Goal: Task Accomplishment & Management: Find specific page/section

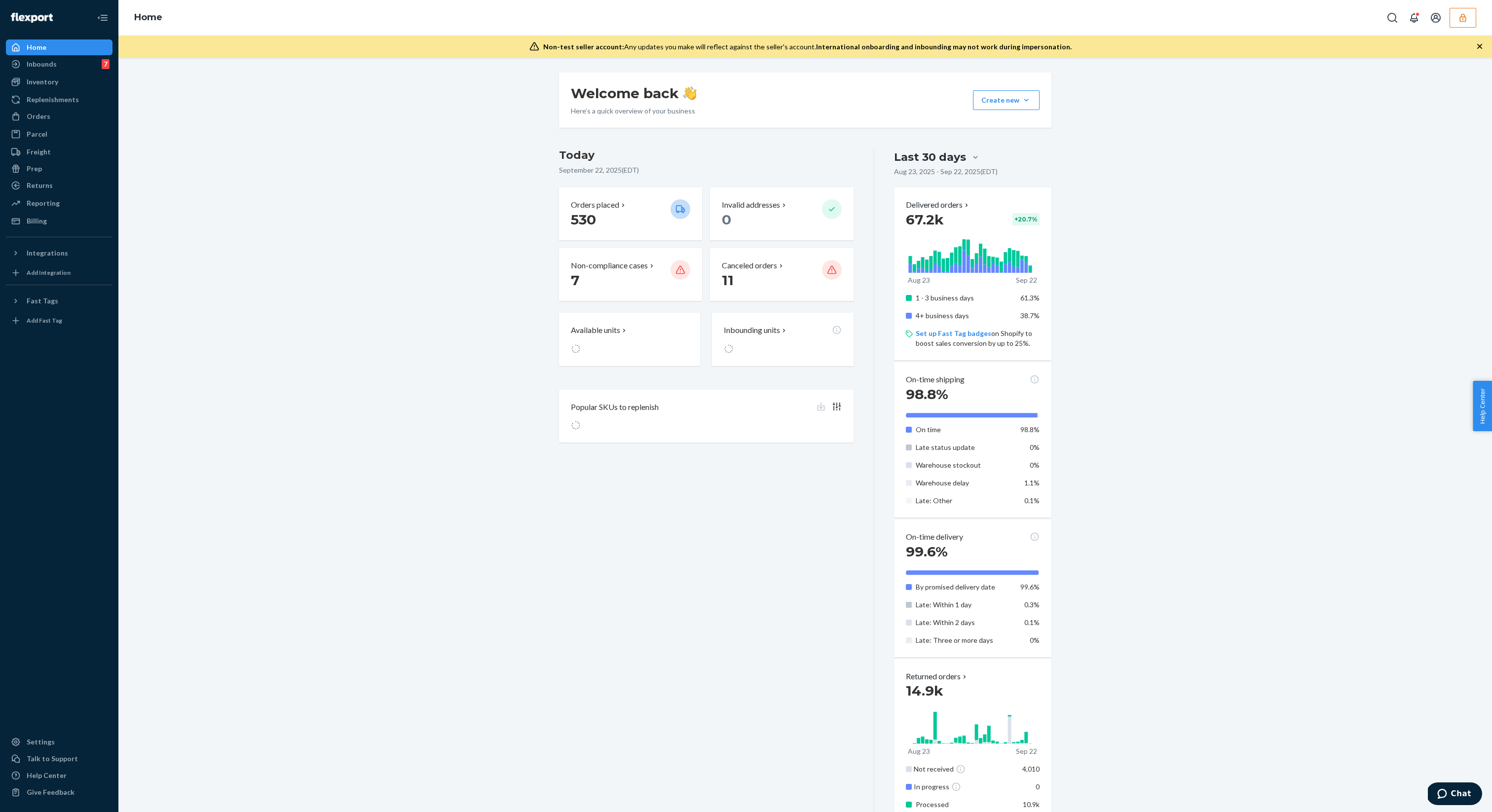
click at [695, 645] on div "[DATE] [DATE] ( EDT ) Orders placed 530 Invalid addresses 0 Non-compliance case…" at bounding box center [716, 528] width 315 height 760
click at [1472, 26] on button "button" at bounding box center [1463, 18] width 27 height 20
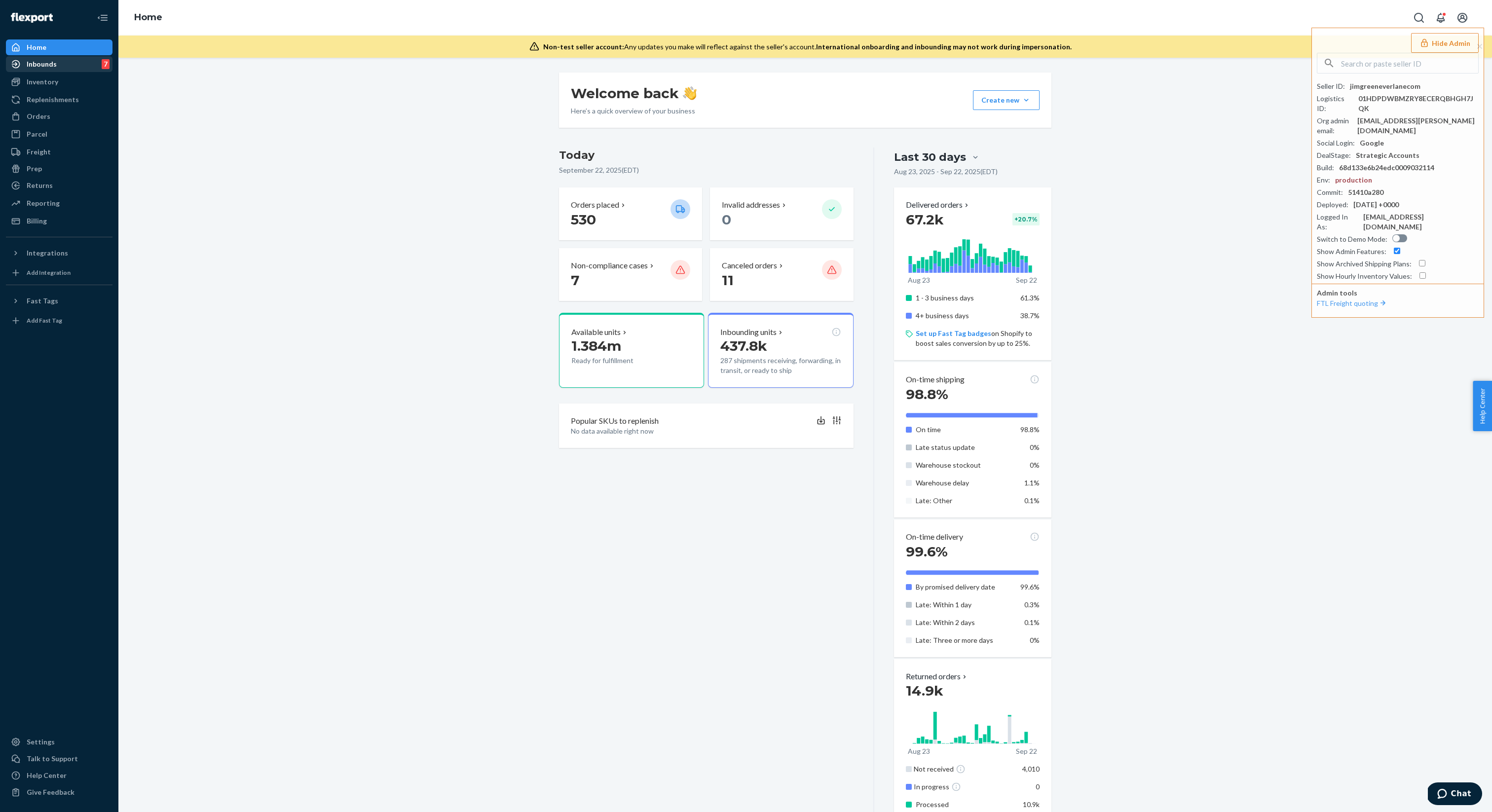
click at [55, 65] on div "Inbounds" at bounding box center [42, 64] width 30 height 10
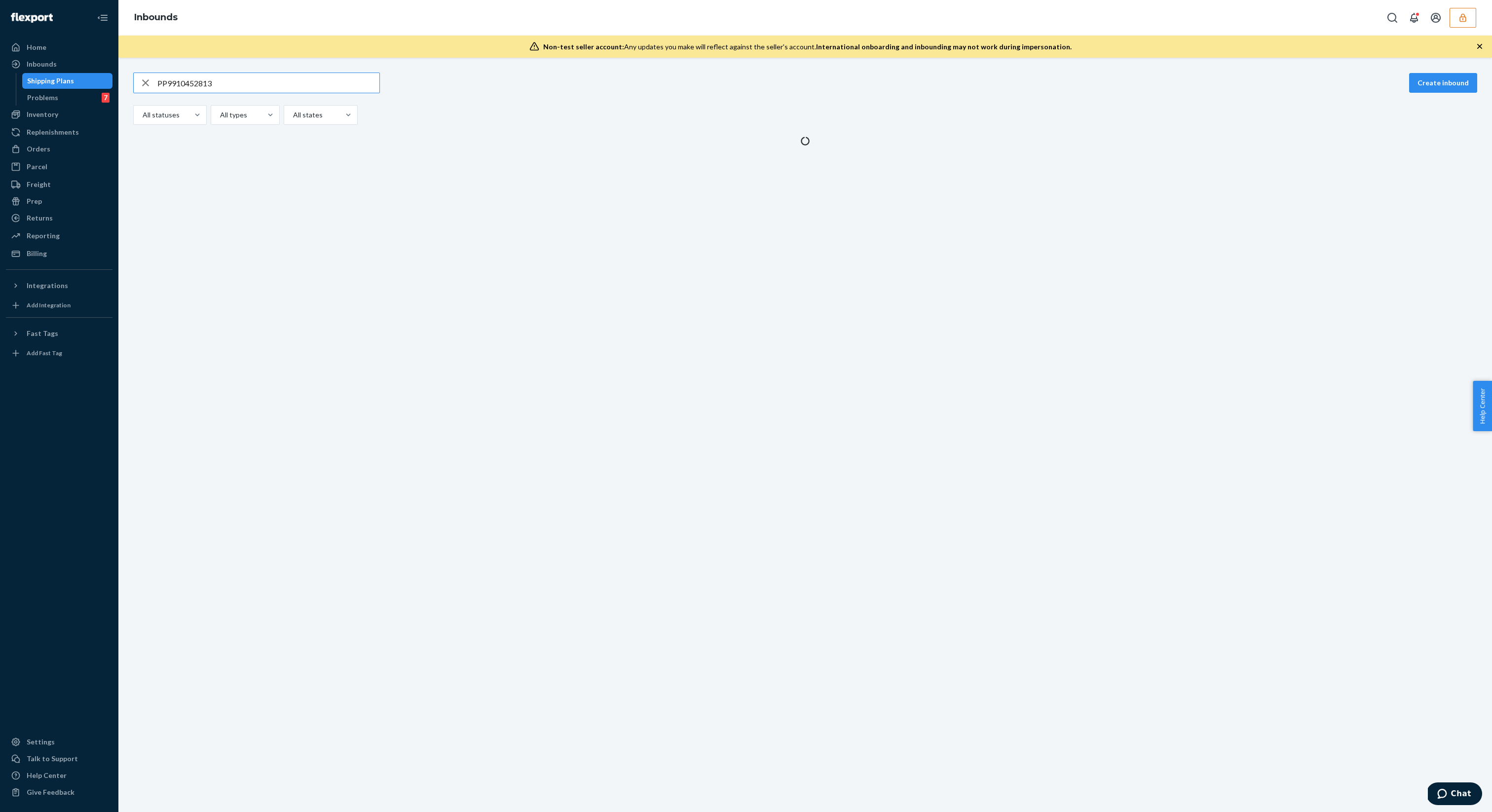
type input "PP9910452813"
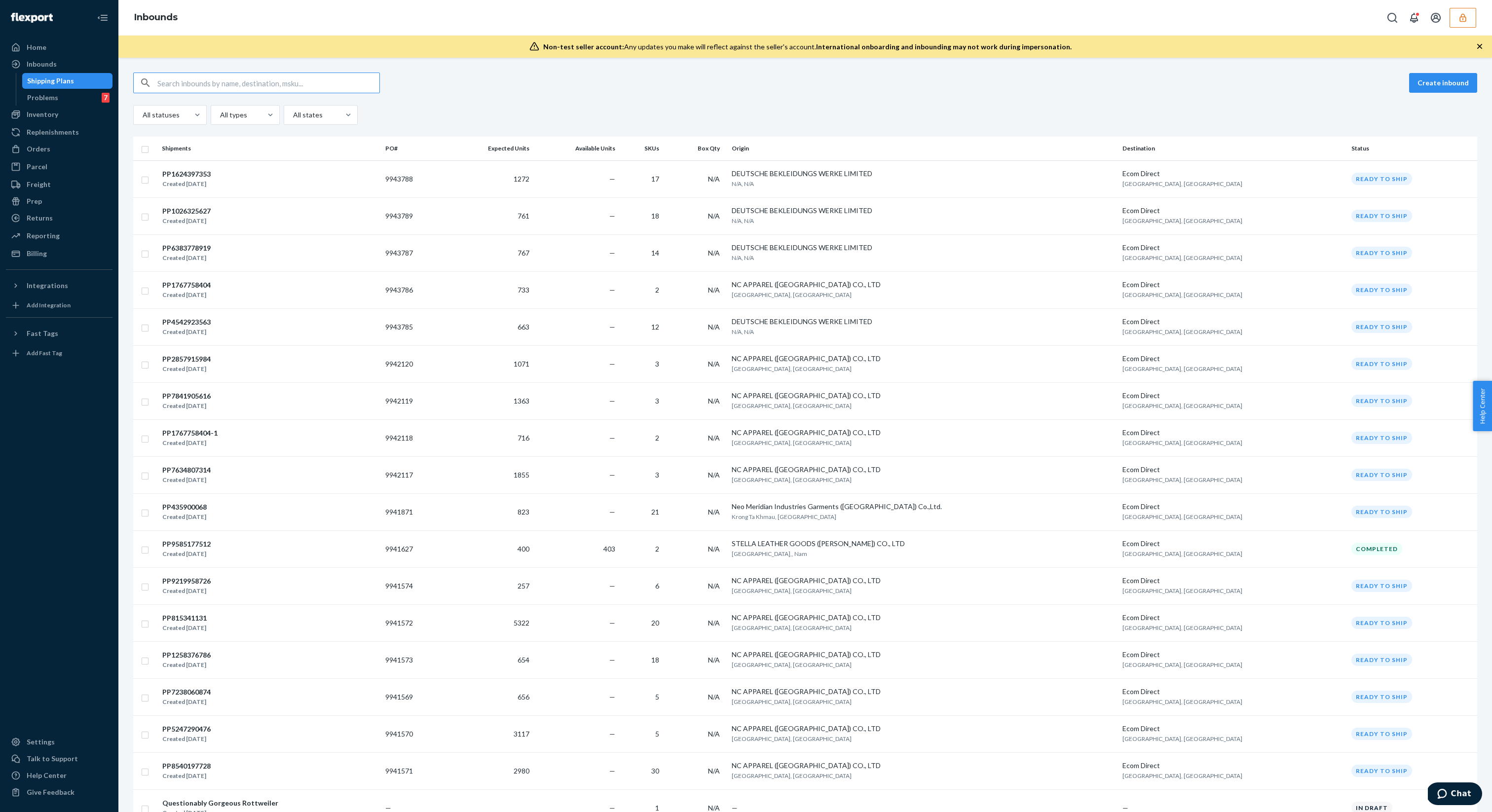
type input "PP9910452813"
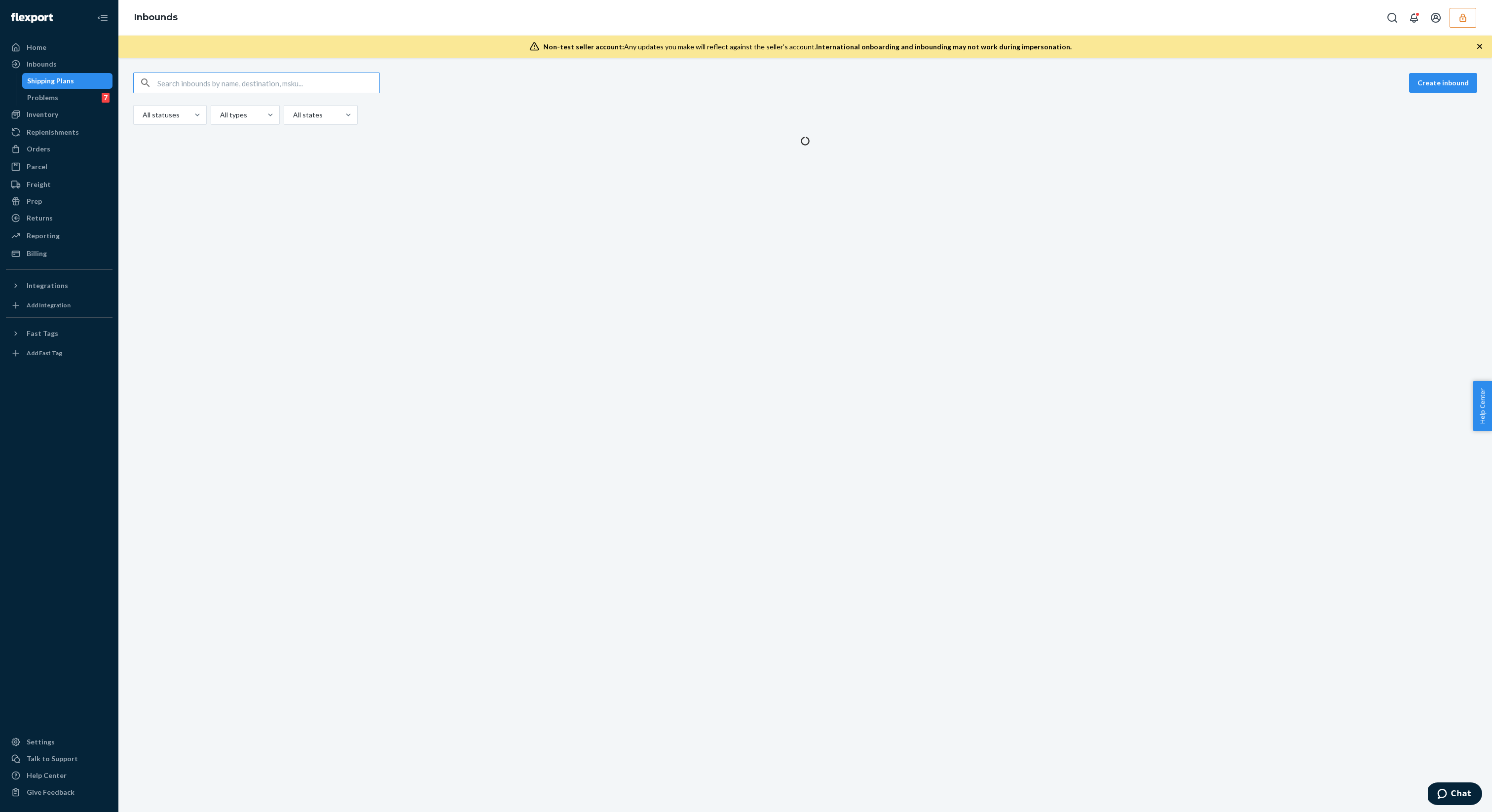
type input "PP9910452813"
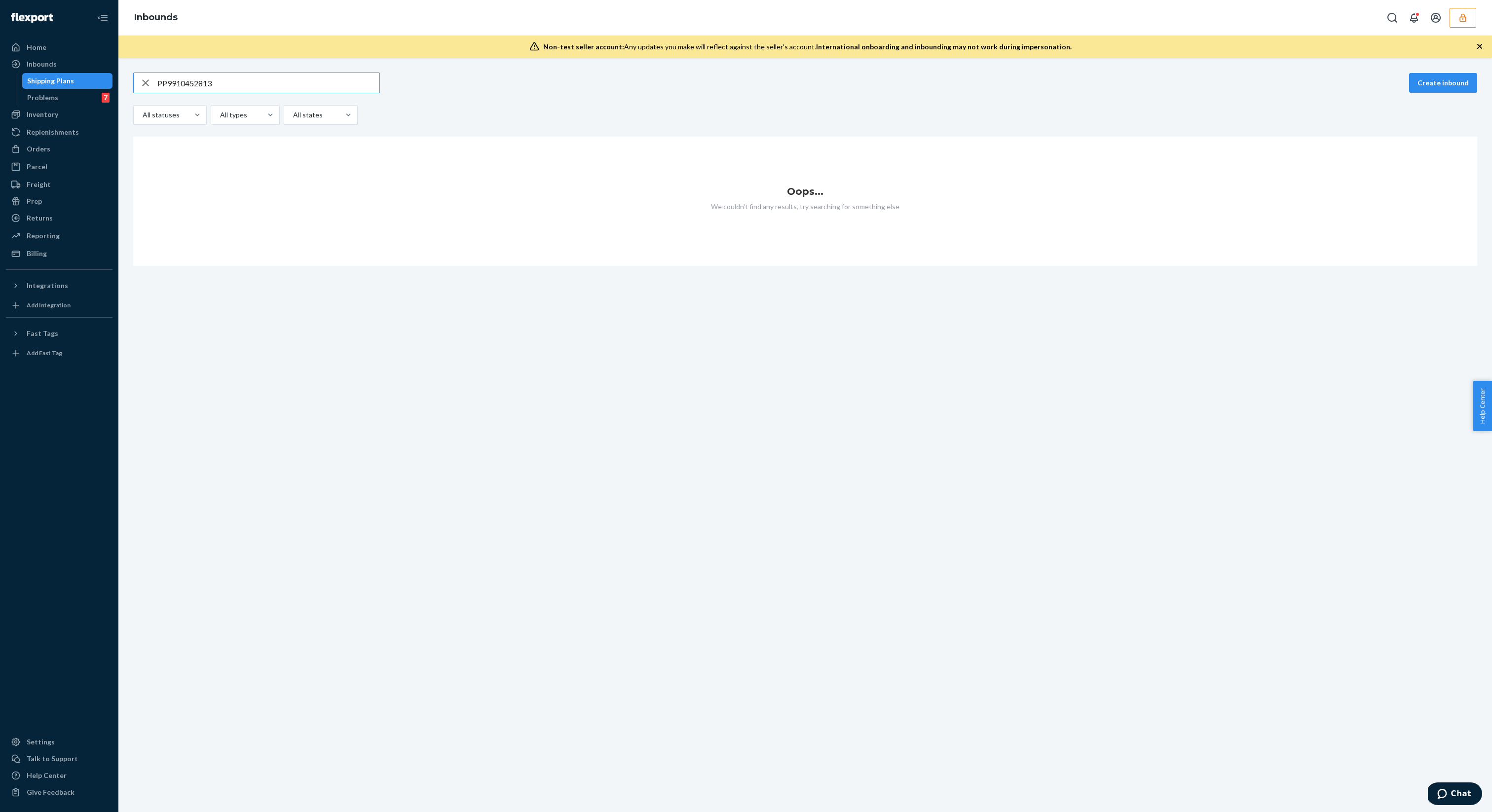
click at [196, 82] on input "PP9910452813" at bounding box center [268, 83] width 222 height 20
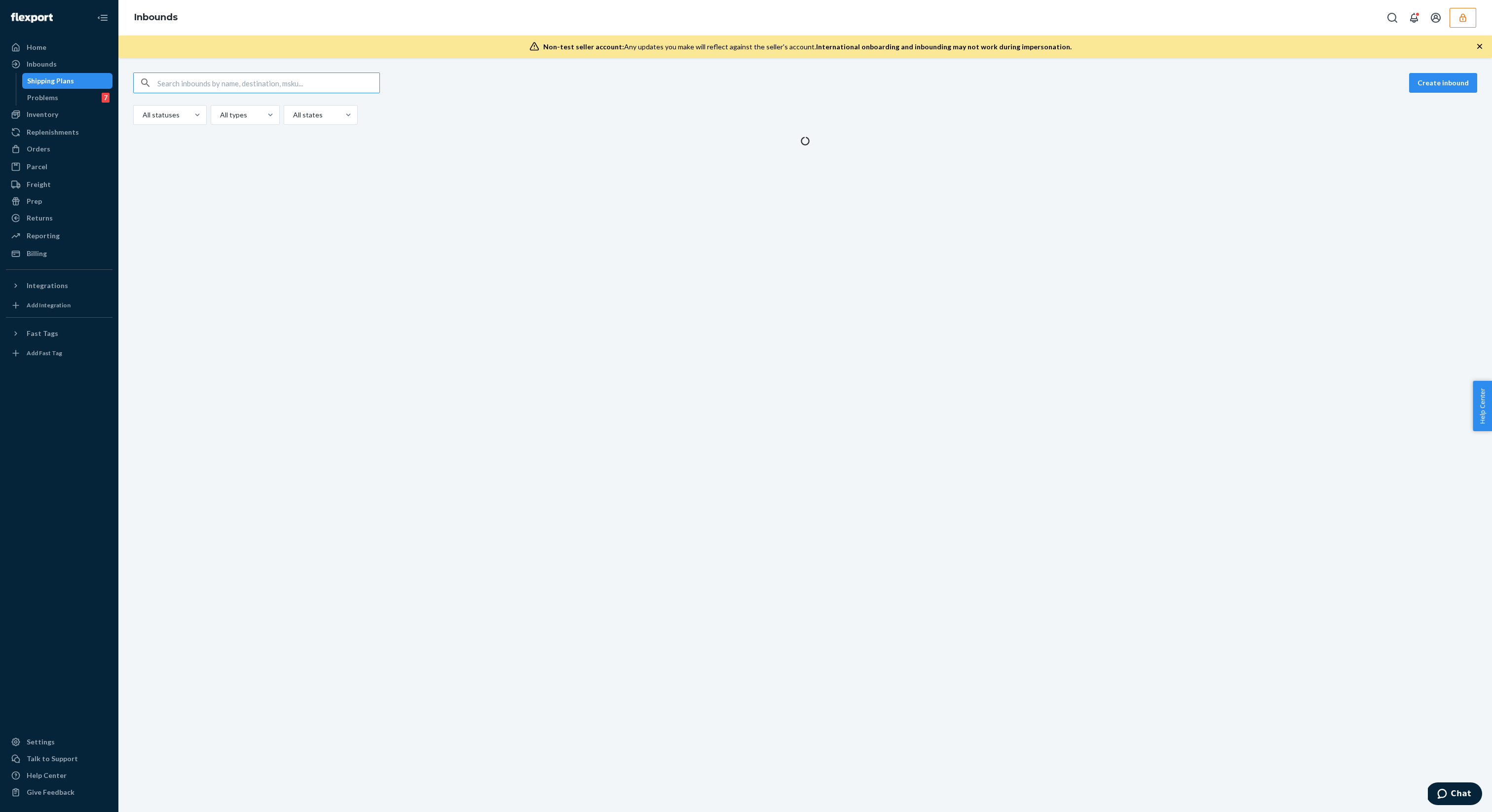
click at [664, 87] on div "Create inbound" at bounding box center [805, 83] width 1344 height 21
